Goal: Navigation & Orientation: Find specific page/section

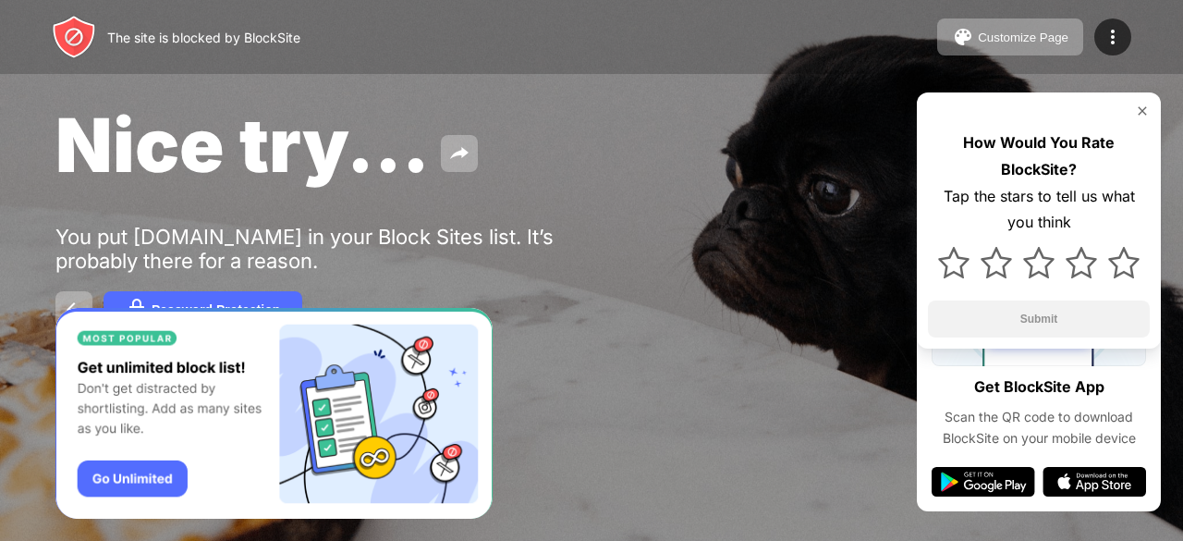
click at [79, 268] on div "You put [DOMAIN_NAME] in your Block Sites list. It’s probably there for a reaso…" at bounding box center [340, 249] width 571 height 48
